Goal: Task Accomplishment & Management: Complete application form

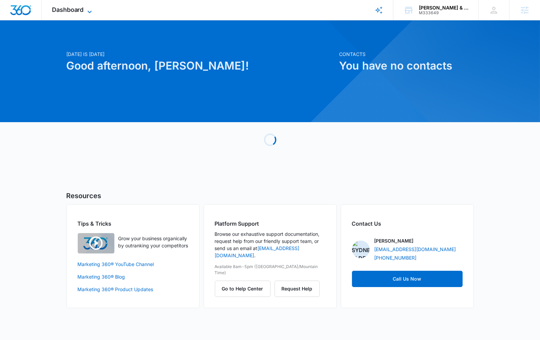
click at [57, 8] on span "Dashboard" at bounding box center [68, 9] width 32 height 7
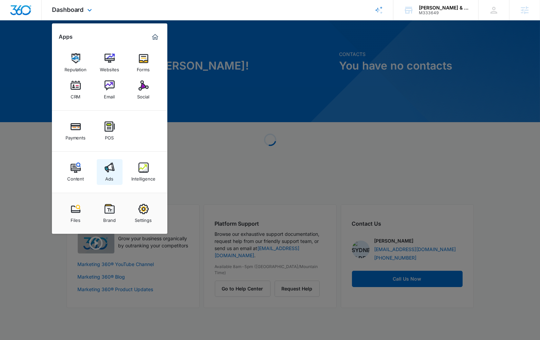
click at [110, 173] on div "Ads" at bounding box center [110, 177] width 8 height 9
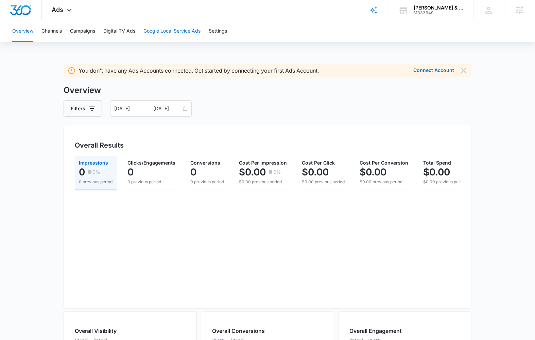
click at [166, 27] on button "Google Local Service Ads" at bounding box center [171, 31] width 57 height 22
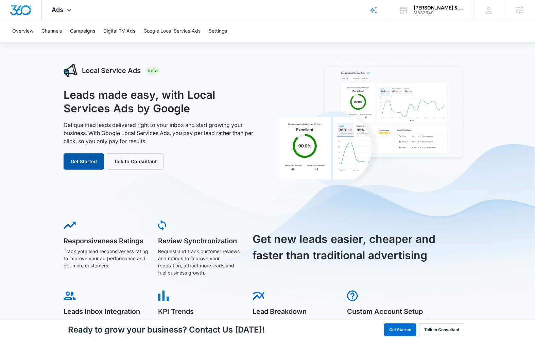
click at [90, 156] on button "Get Started" at bounding box center [84, 161] width 40 height 16
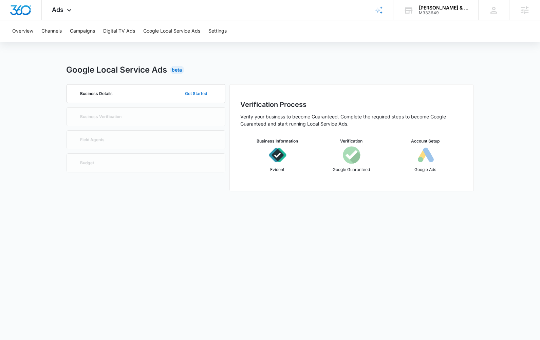
click at [196, 94] on button "Get Started" at bounding box center [197, 94] width 36 height 16
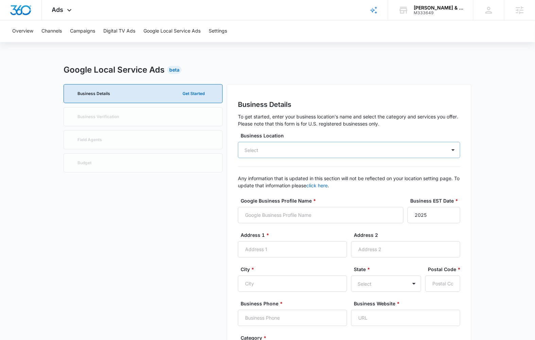
click at [380, 147] on div "Select" at bounding box center [349, 150] width 222 height 16
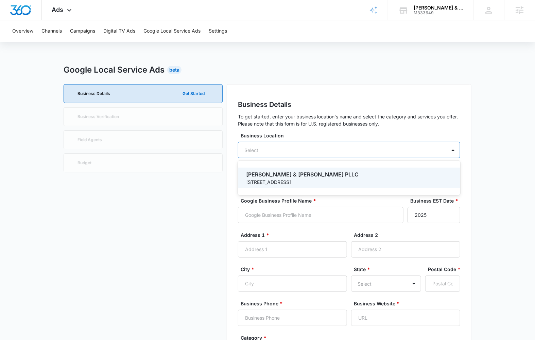
click at [325, 175] on p "[PERSON_NAME] & [PERSON_NAME] PLLC" at bounding box center [348, 174] width 204 height 8
type input "[PERSON_NAME] & [PERSON_NAME] PLLC"
type input "[STREET_ADDRESS]"
type input "Suite 104"
type input "[GEOGRAPHIC_DATA]"
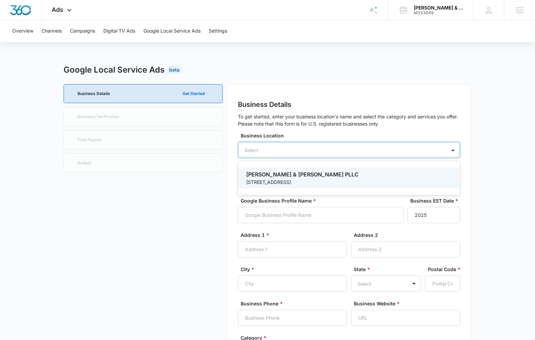
type input "98101"
type input "2065872700"
type input "[URL][DOMAIN_NAME]"
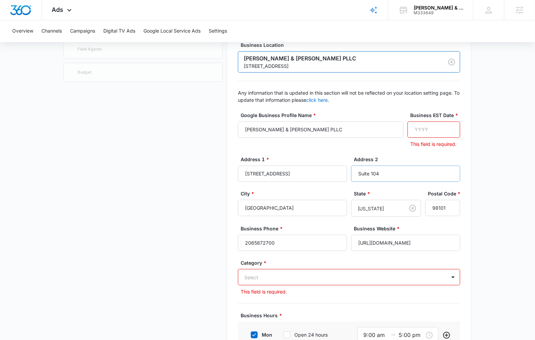
scroll to position [124, 0]
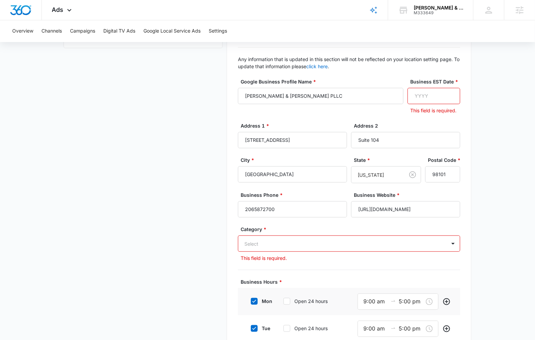
click at [431, 99] on input "Business EST Date *" at bounding box center [433, 96] width 53 height 16
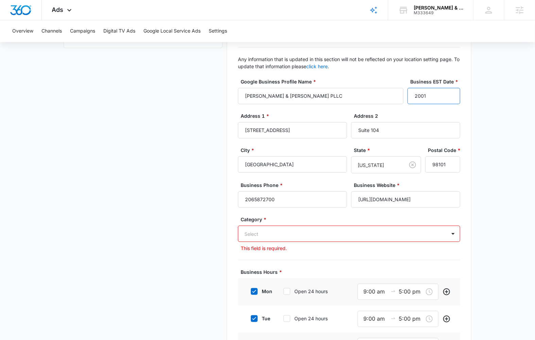
type input "2001"
click at [315, 234] on div "Select" at bounding box center [349, 234] width 222 height 16
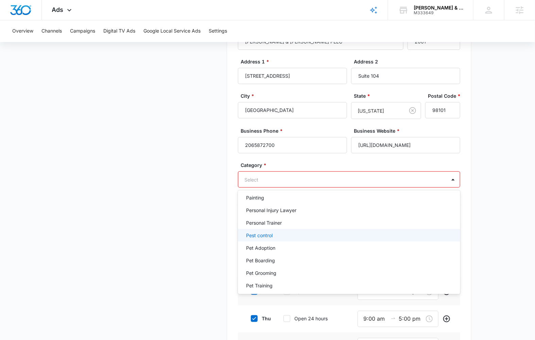
scroll to position [598, 0]
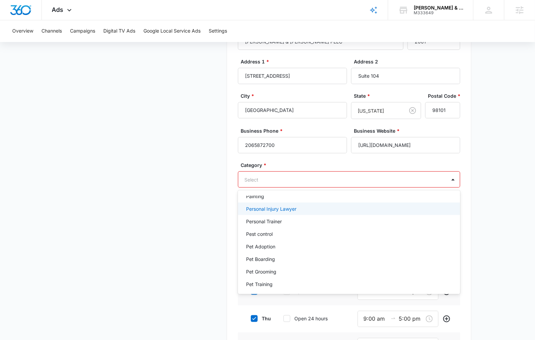
click at [303, 209] on div "Personal Injury Lawyer" at bounding box center [348, 208] width 204 height 7
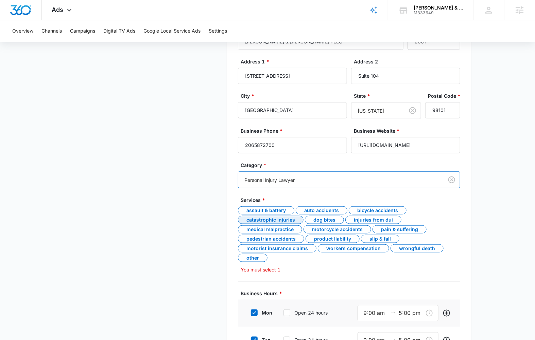
click at [277, 218] on div "Catastrophic Injuries" at bounding box center [271, 220] width 66 height 8
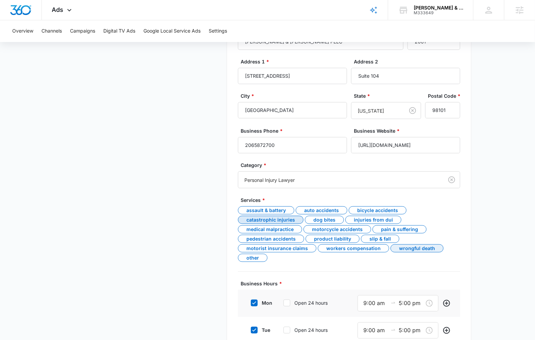
click at [406, 248] on div "Wrongful Death" at bounding box center [416, 249] width 53 height 8
click at [307, 213] on div "Auto Accidents" at bounding box center [321, 210] width 52 height 8
click at [332, 229] on div "Motorcycle Accidents" at bounding box center [337, 229] width 68 height 8
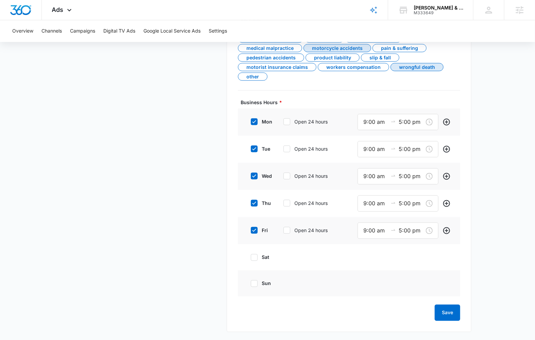
scroll to position [360, 0]
click at [444, 311] on button "Save" at bounding box center [446, 313] width 25 height 16
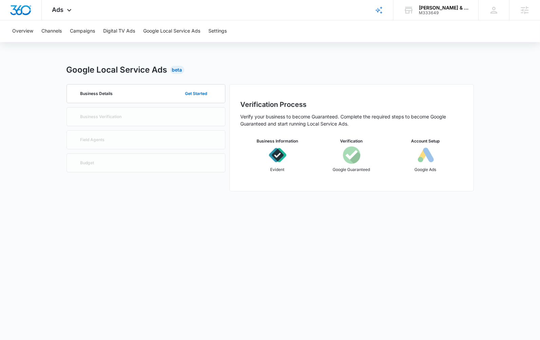
click at [265, 73] on div "Google Local Service Ads Beta" at bounding box center [271, 70] width 408 height 12
click at [196, 90] on button "Get Started" at bounding box center [197, 94] width 36 height 16
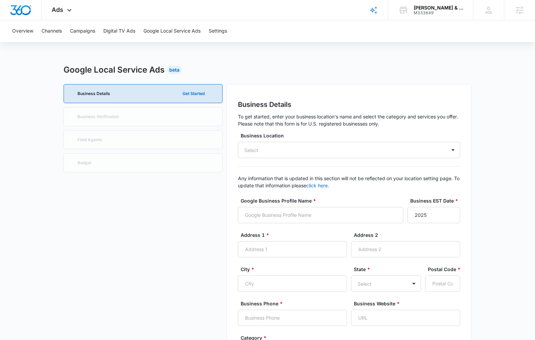
click at [368, 139] on div "Business Location Select" at bounding box center [349, 145] width 222 height 26
click at [342, 150] on div "Select" at bounding box center [349, 150] width 222 height 16
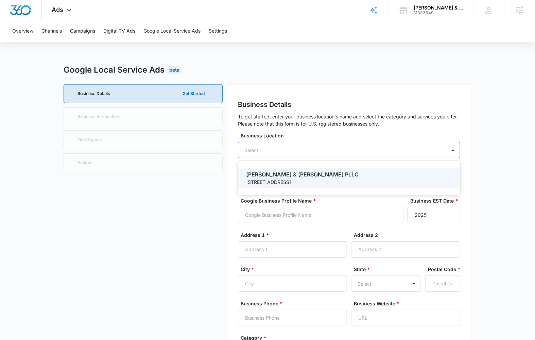
click at [326, 180] on p "[STREET_ADDRESS]" at bounding box center [348, 182] width 204 height 7
type input "[PERSON_NAME] & [PERSON_NAME] PLLC"
type input "[STREET_ADDRESS]"
type input "Suite 104"
type input "[GEOGRAPHIC_DATA]"
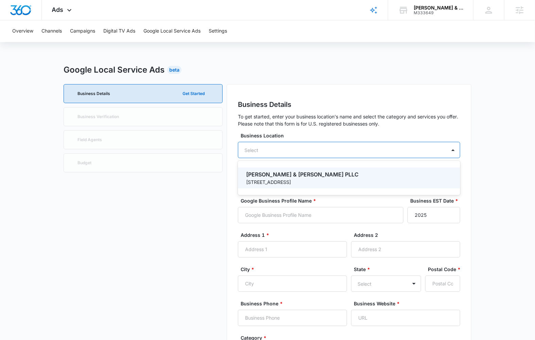
type input "98101"
type input "2065872700"
type input "[URL][DOMAIN_NAME]"
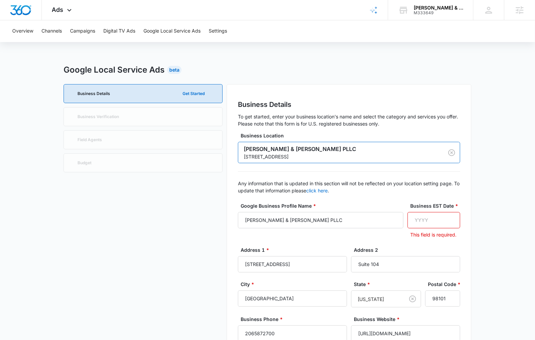
click at [433, 218] on input "Business EST Date *" at bounding box center [433, 220] width 53 height 16
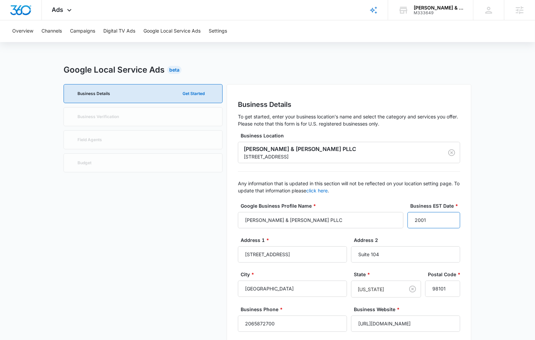
type input "2001"
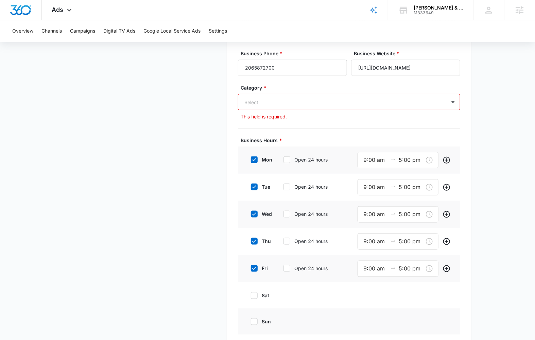
click at [286, 101] on div at bounding box center [340, 102] width 193 height 8
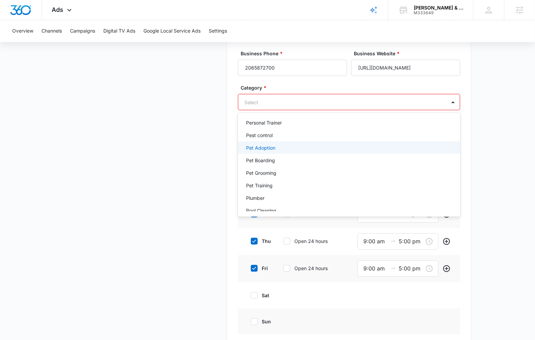
scroll to position [603, 0]
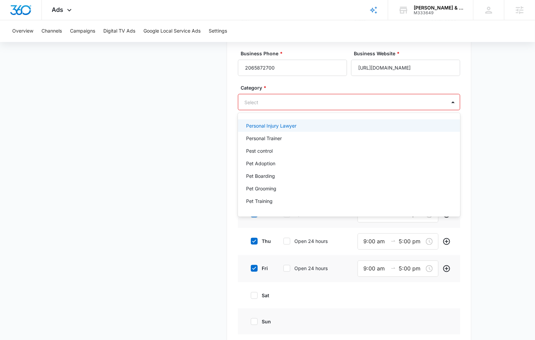
click at [281, 122] on p "Personal Injury Lawyer" at bounding box center [271, 125] width 50 height 7
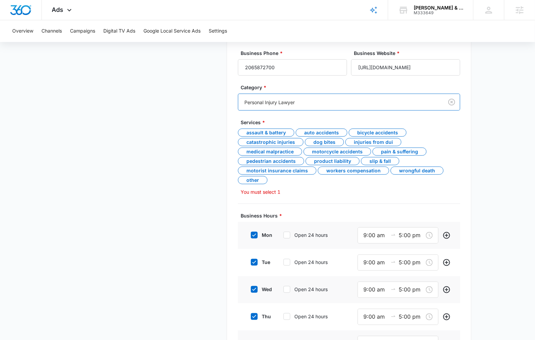
scroll to position [257, 0]
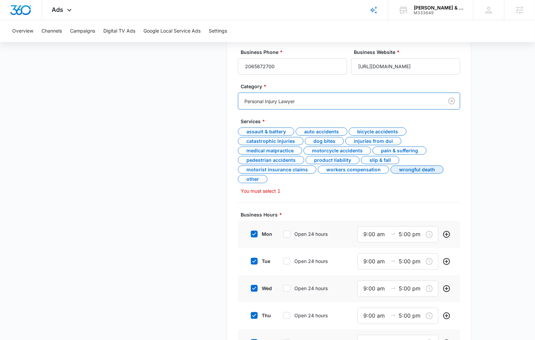
click at [411, 168] on div "Wrongful Death" at bounding box center [416, 170] width 53 height 8
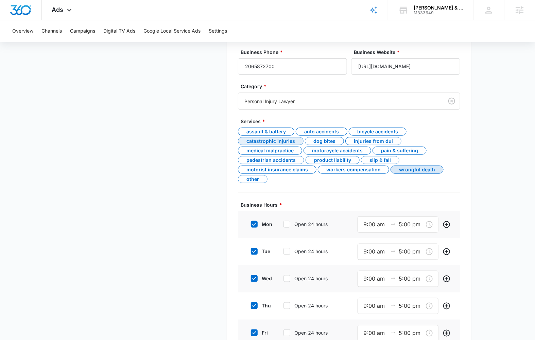
click at [275, 144] on div "Catastrophic Injuries" at bounding box center [271, 141] width 66 height 8
click at [295, 168] on div "Motorist Insurance Claims" at bounding box center [277, 170] width 78 height 8
click at [315, 151] on div "Motorcycle Accidents" at bounding box center [337, 151] width 68 height 8
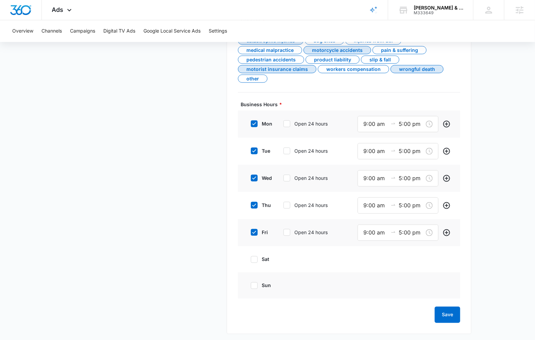
scroll to position [360, 0]
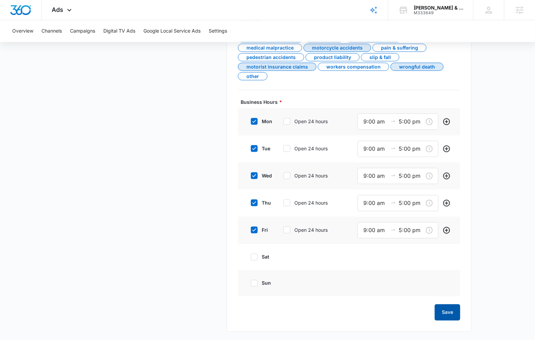
click at [448, 310] on button "Save" at bounding box center [446, 313] width 25 height 16
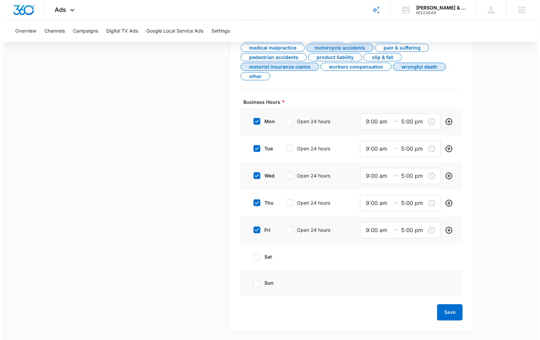
scroll to position [0, 0]
